Goal: Communication & Community: Answer question/provide support

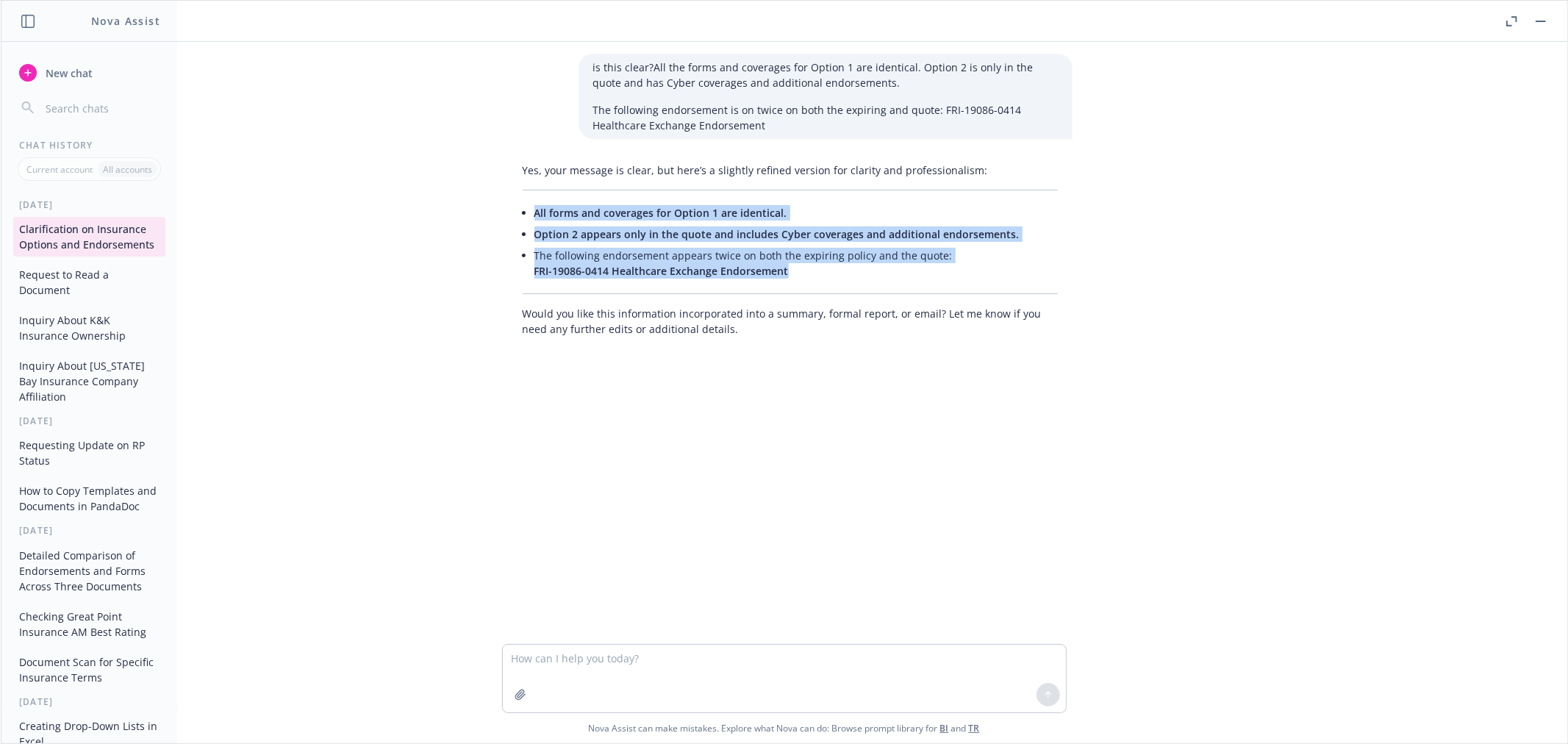
click at [47, 68] on span "New chat" at bounding box center [67, 74] width 50 height 16
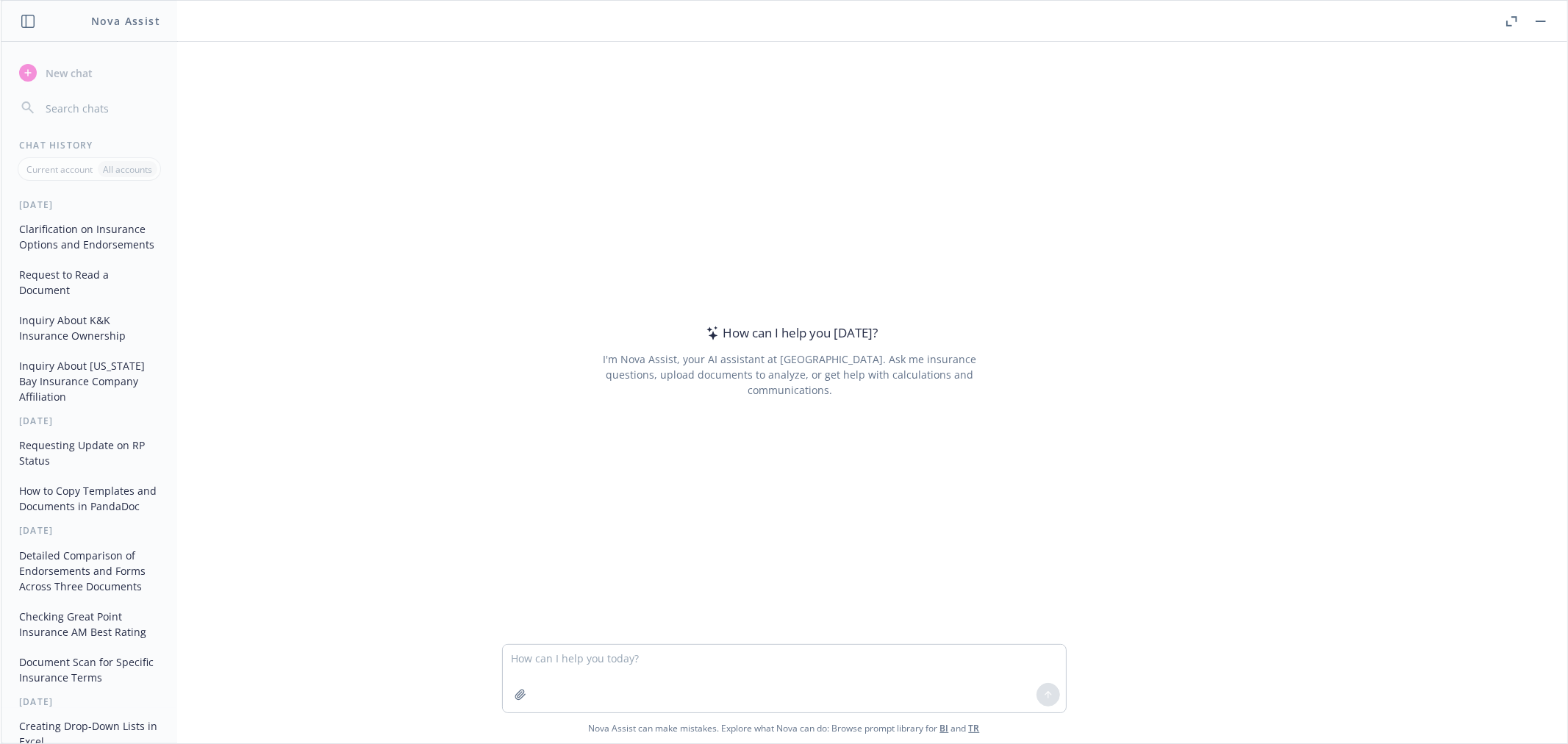
click at [567, 660] on textarea at bounding box center [784, 678] width 563 height 67
type textarea "is this clear?My review of Allianz’s quote. The quote includes the manuscript a…"
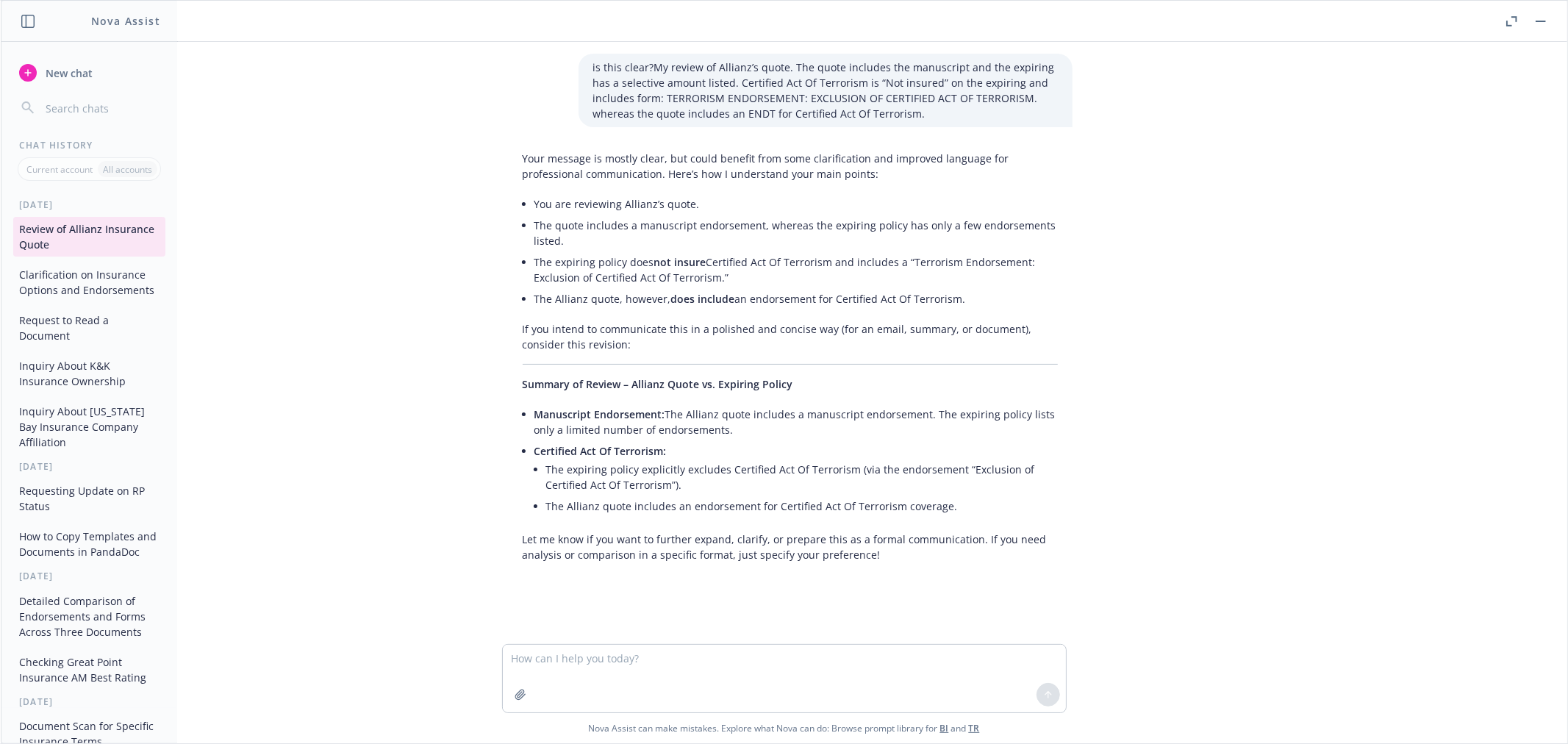
click at [696, 663] on textarea at bounding box center [784, 678] width 563 height 67
click at [720, 291] on span "does include" at bounding box center [703, 298] width 64 height 14
click at [659, 658] on textarea at bounding box center [784, 678] width 563 height 67
type textarea "c"
paste textarea "My review of Allianz’s quote. The quote includes the manuscript and the expirin…"
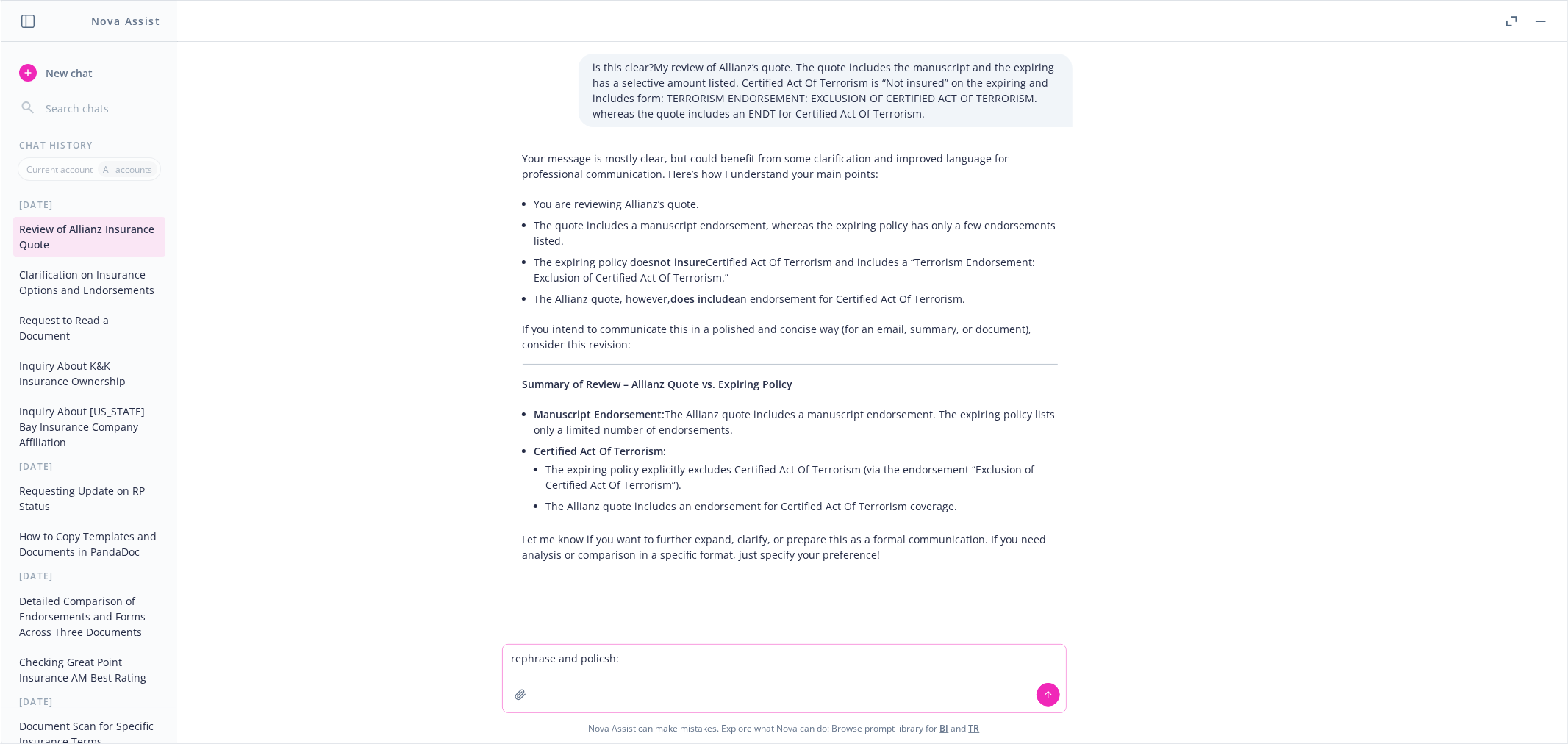
type textarea "rephrase and policsh: My review of Allianz’s quote. The quote includes the manu…"
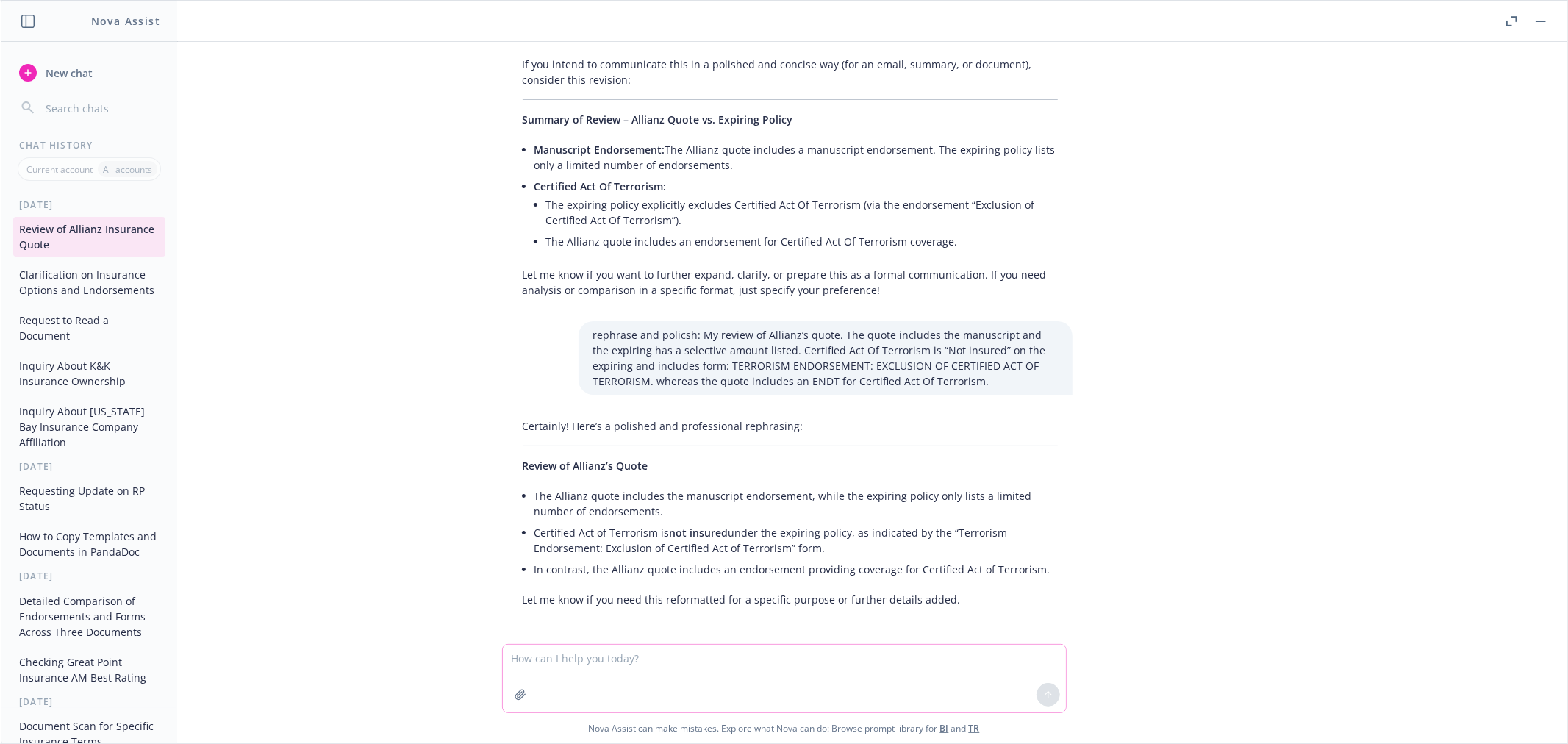
scroll to position [269, 0]
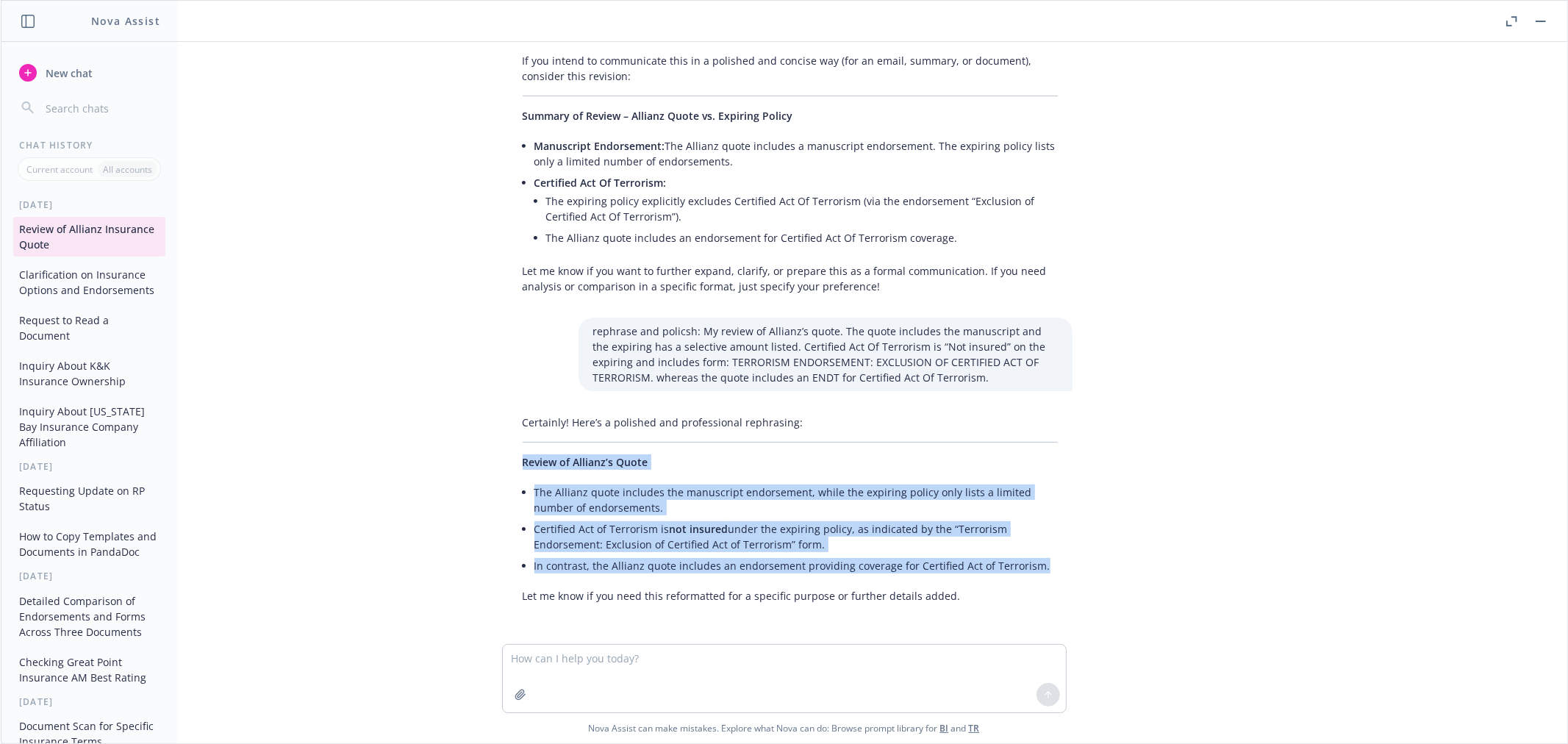
drag, startPoint x: 962, startPoint y: 558, endPoint x: 503, endPoint y: 473, distance: 466.8
click at [508, 473] on div "Certainly! Here’s a polished and professional rephrasing: Review of Allianz’s Q…" at bounding box center [789, 509] width 564 height 200
copy div "Review of Allianz’s Quote The Allianz quote includes the manuscript endorsement…"
